Goal: Task Accomplishment & Management: Use online tool/utility

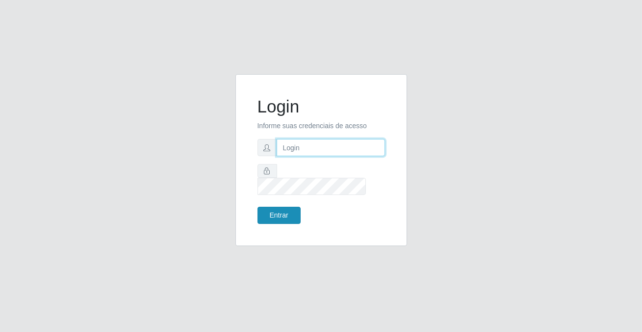
type input "[PERSON_NAME][EMAIL_ADDRESS][DOMAIN_NAME]"
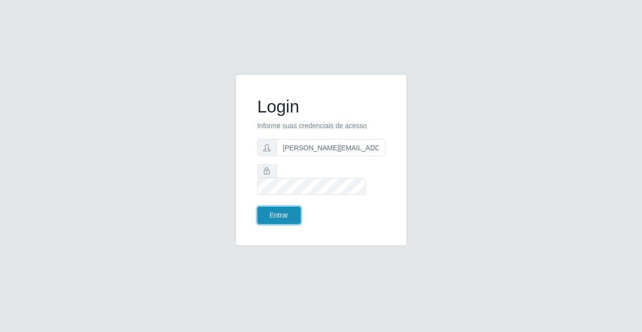
click at [280, 210] on button "Entrar" at bounding box center [279, 215] width 43 height 17
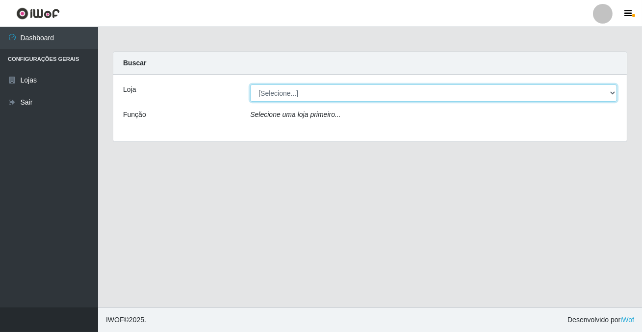
click at [275, 94] on select "[Selecione...] Rede Potiguar 2 - Macaíba" at bounding box center [433, 92] width 367 height 17
select select "101"
click at [250, 84] on select "[Selecione...] Rede Potiguar 2 - Macaíba" at bounding box center [433, 92] width 367 height 17
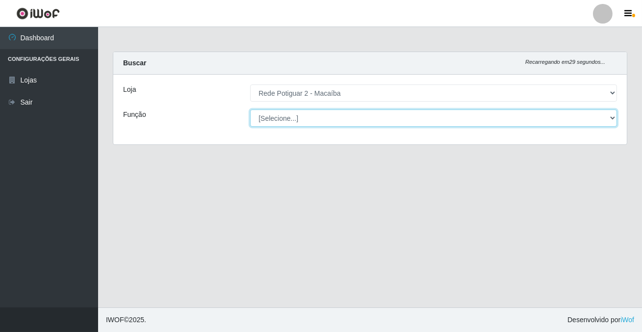
click at [275, 121] on select "[Selecione...] ASG ASG + ASG ++ Auxiliar de Estoque Balconista Embalador Reposi…" at bounding box center [433, 117] width 367 height 17
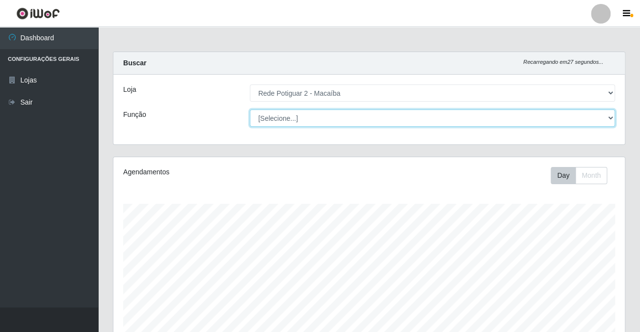
scroll to position [204, 511]
select select "1"
click at [250, 109] on select "[Selecione...] ASG ASG + ASG ++ Auxiliar de Estoque Balconista Embalador Reposi…" at bounding box center [432, 117] width 365 height 17
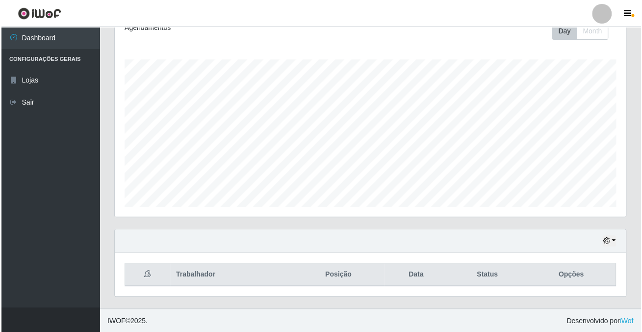
scroll to position [206, 0]
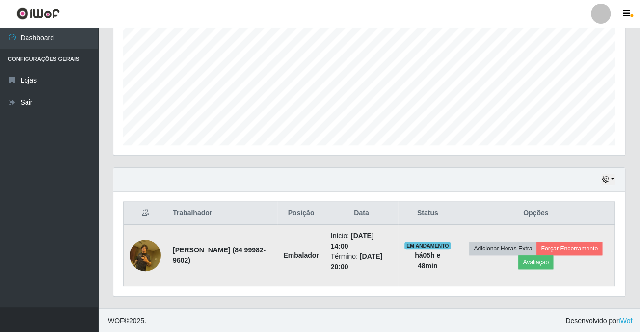
click at [140, 256] on img at bounding box center [145, 255] width 31 height 42
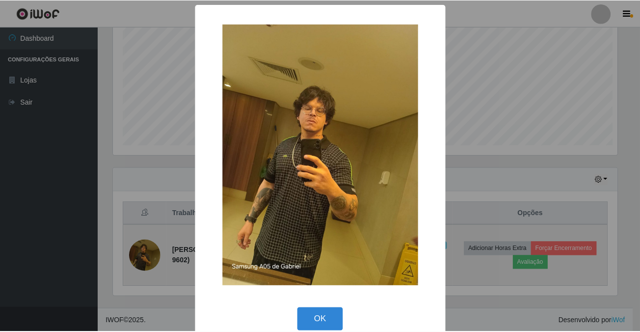
scroll to position [204, 506]
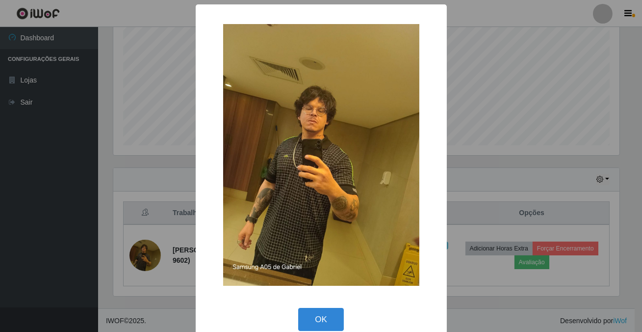
click at [547, 105] on div "× OK Cancel" at bounding box center [321, 166] width 642 height 332
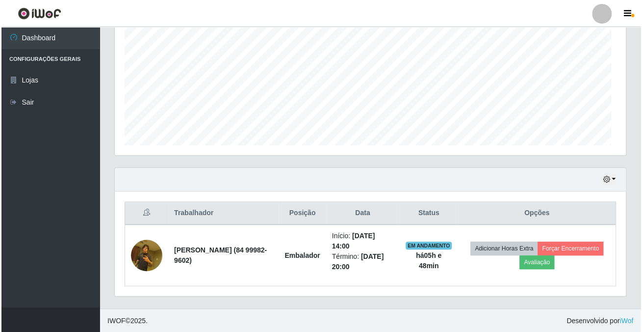
scroll to position [204, 511]
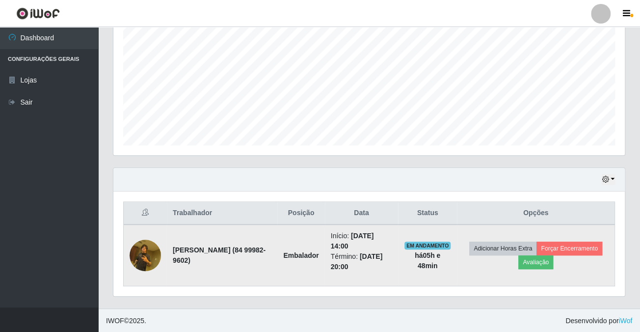
click at [134, 248] on img at bounding box center [145, 255] width 31 height 42
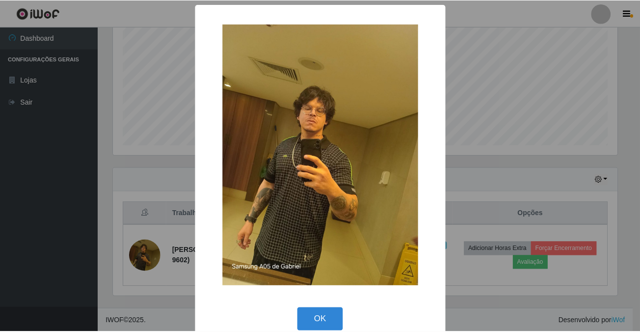
scroll to position [15, 0]
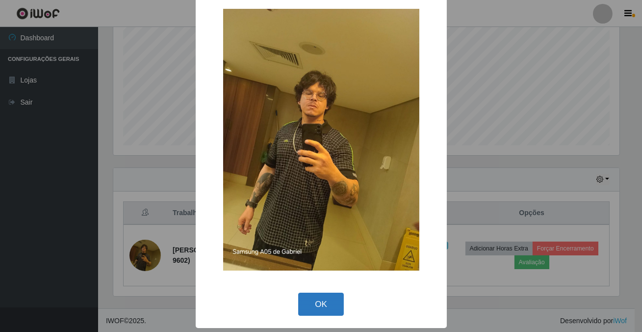
click at [320, 308] on button "OK" at bounding box center [321, 304] width 46 height 23
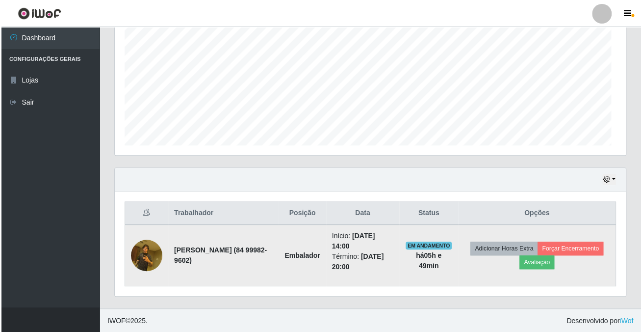
scroll to position [204, 511]
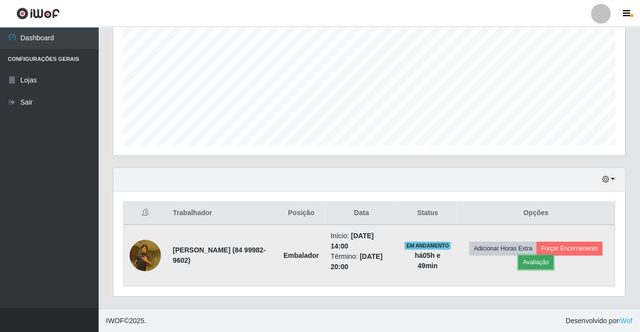
click at [546, 264] on button "Avaliação" at bounding box center [535, 262] width 35 height 14
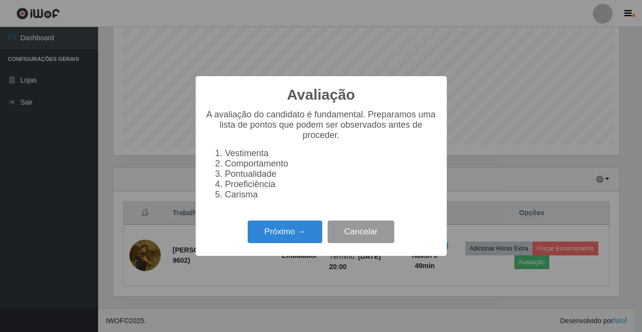
scroll to position [204, 506]
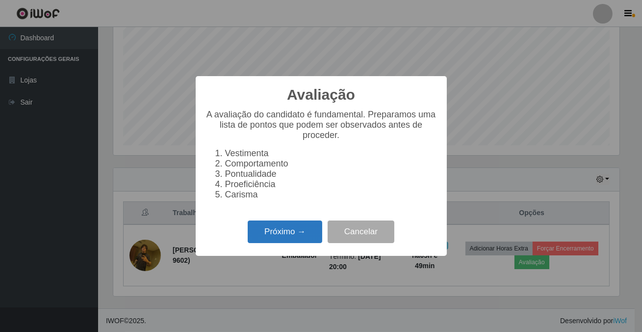
click at [293, 232] on button "Próximo →" at bounding box center [285, 231] width 75 height 23
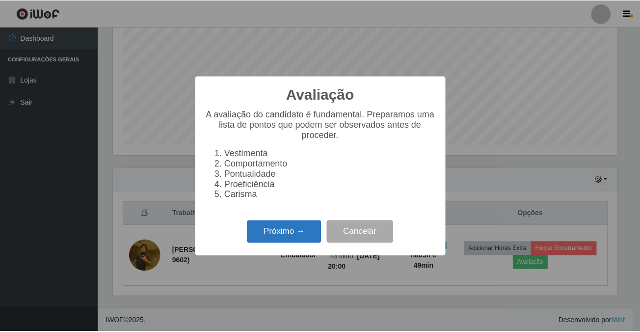
scroll to position [490573, 490270]
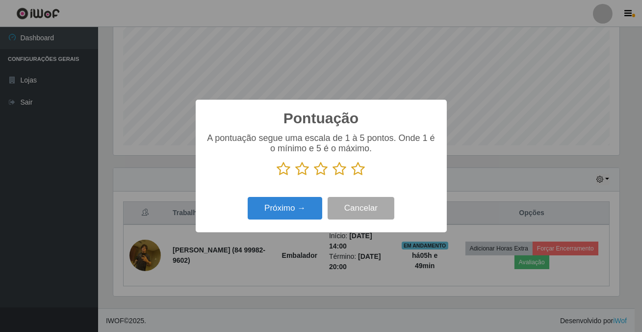
click at [494, 68] on div "Pontuação × A pontuação segue uma escala de 1 à 5 pontos. Onde 1 é o mínimo e 5…" at bounding box center [321, 166] width 642 height 332
click at [347, 206] on button "Cancelar" at bounding box center [361, 208] width 67 height 23
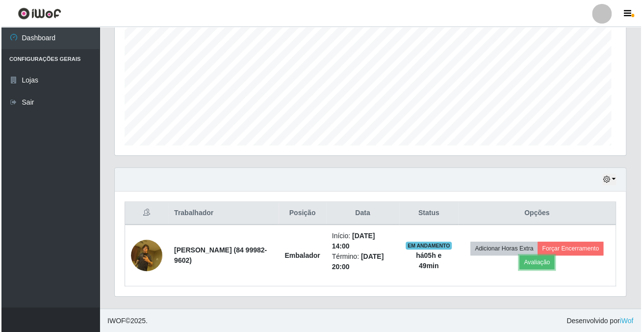
scroll to position [204, 511]
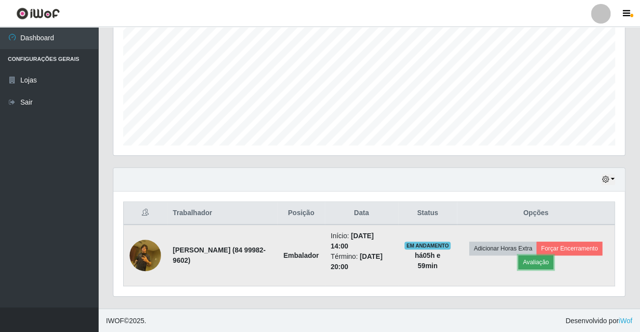
click at [536, 259] on button "Avaliação" at bounding box center [535, 262] width 35 height 14
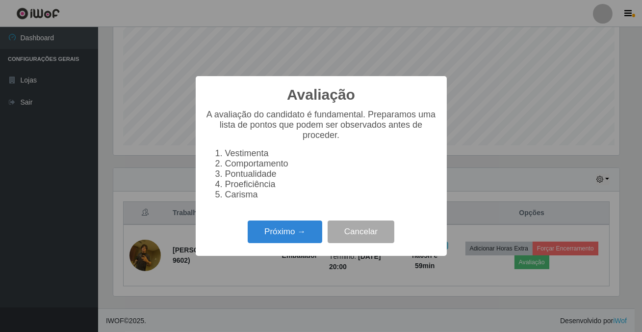
scroll to position [204, 506]
click at [311, 243] on button "Próximo →" at bounding box center [285, 231] width 75 height 23
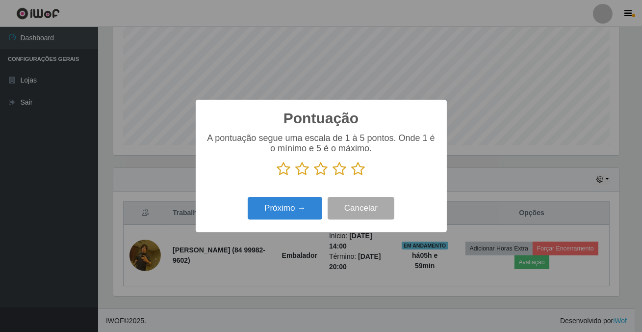
scroll to position [490573, 490270]
click at [362, 172] on icon at bounding box center [359, 168] width 14 height 15
click at [352, 176] on input "radio" at bounding box center [352, 176] width 0 height 0
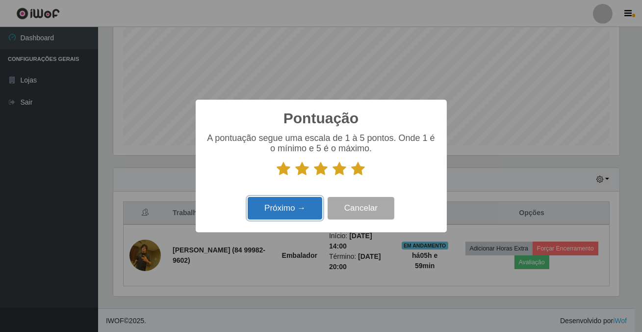
click at [292, 207] on button "Próximo →" at bounding box center [285, 208] width 75 height 23
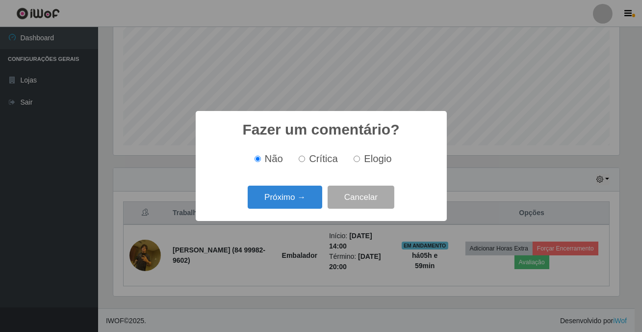
click at [292, 207] on button "Próximo →" at bounding box center [285, 197] width 75 height 23
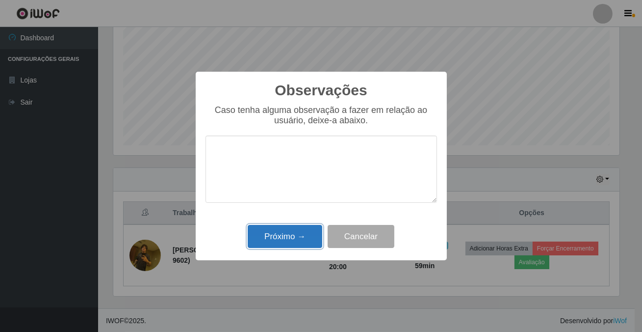
click at [295, 239] on button "Próximo →" at bounding box center [285, 236] width 75 height 23
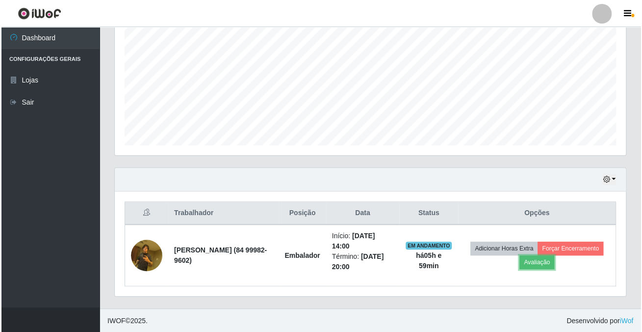
scroll to position [204, 511]
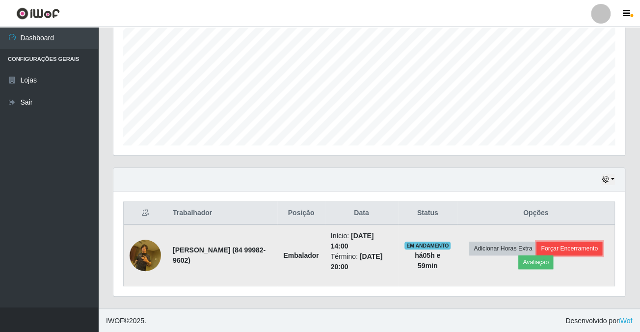
click at [586, 243] on button "Forçar Encerramento" at bounding box center [569, 248] width 66 height 14
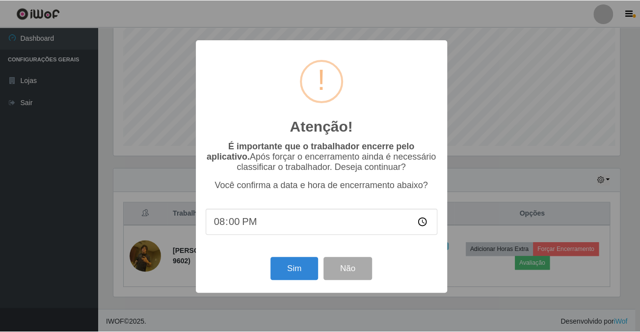
scroll to position [204, 506]
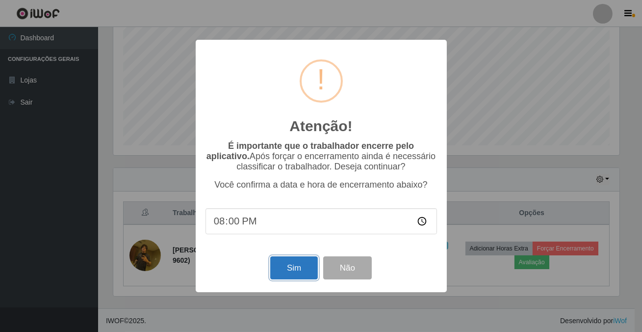
click at [282, 269] on button "Sim" at bounding box center [294, 267] width 48 height 23
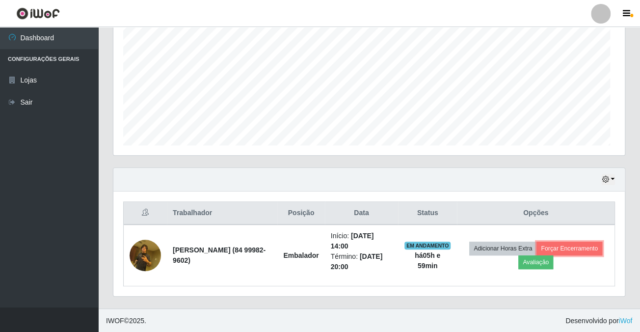
scroll to position [204, 511]
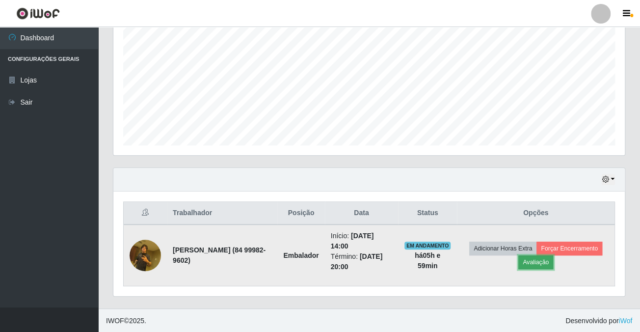
click at [548, 261] on button "Avaliação" at bounding box center [535, 262] width 35 height 14
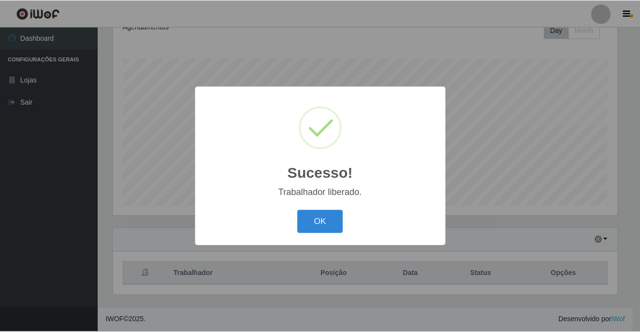
scroll to position [144, 0]
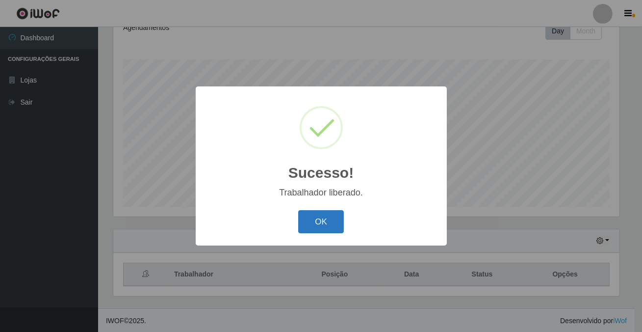
click at [324, 215] on button "OK" at bounding box center [321, 221] width 46 height 23
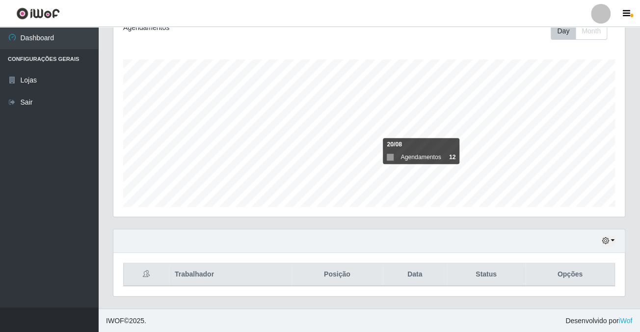
scroll to position [204, 511]
